Goal: Transaction & Acquisition: Purchase product/service

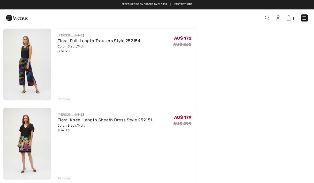
scroll to position [119, 0]
click at [26, 69] on img at bounding box center [27, 65] width 48 height 72
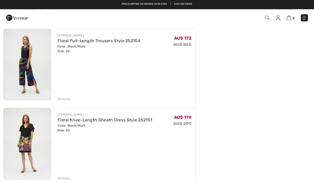
click at [35, 136] on img at bounding box center [27, 144] width 48 height 72
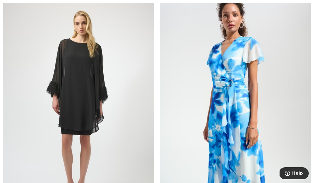
scroll to position [111, 0]
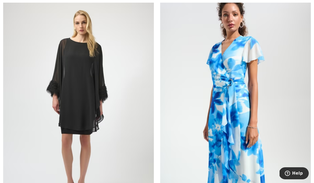
click at [237, 78] on img at bounding box center [235, 105] width 151 height 226
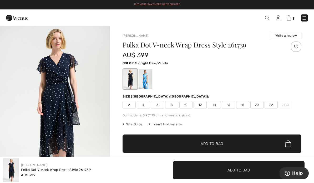
click at [130, 83] on div at bounding box center [130, 79] width 14 height 20
click at [256, 104] on span "20" at bounding box center [256, 105] width 13 height 8
click at [229, 145] on span "✔ Added to Bag Add to Bag" at bounding box center [211, 144] width 179 height 18
click at [290, 16] on img at bounding box center [288, 18] width 4 height 5
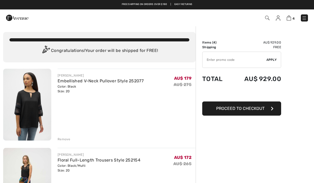
click at [36, 118] on img at bounding box center [27, 105] width 48 height 72
click at [35, 104] on img at bounding box center [27, 105] width 48 height 72
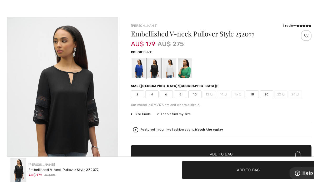
scroll to position [7, 0]
